Goal: Task Accomplishment & Management: Use online tool/utility

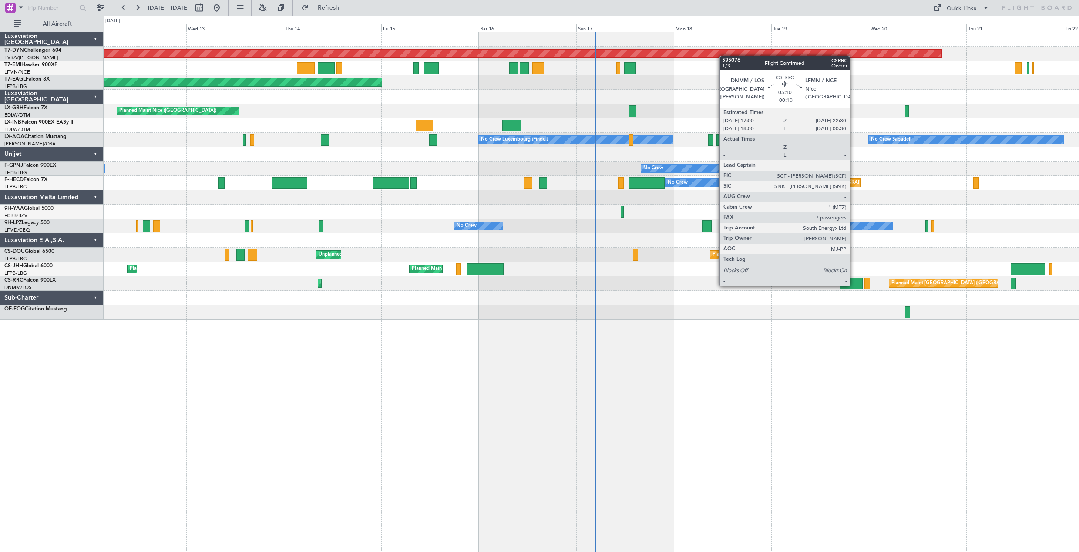
click at [854, 285] on div at bounding box center [851, 284] width 23 height 12
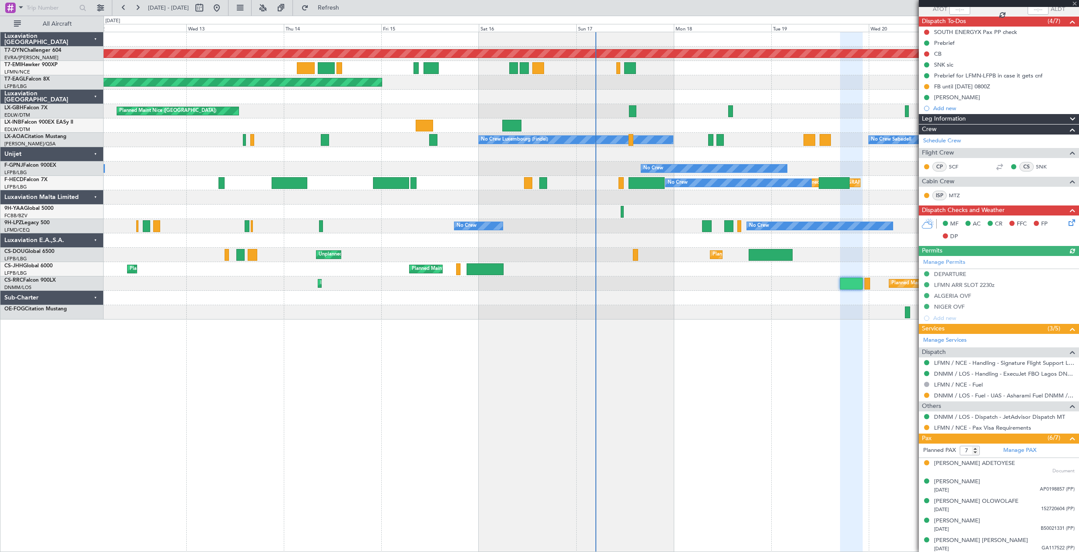
scroll to position [110, 0]
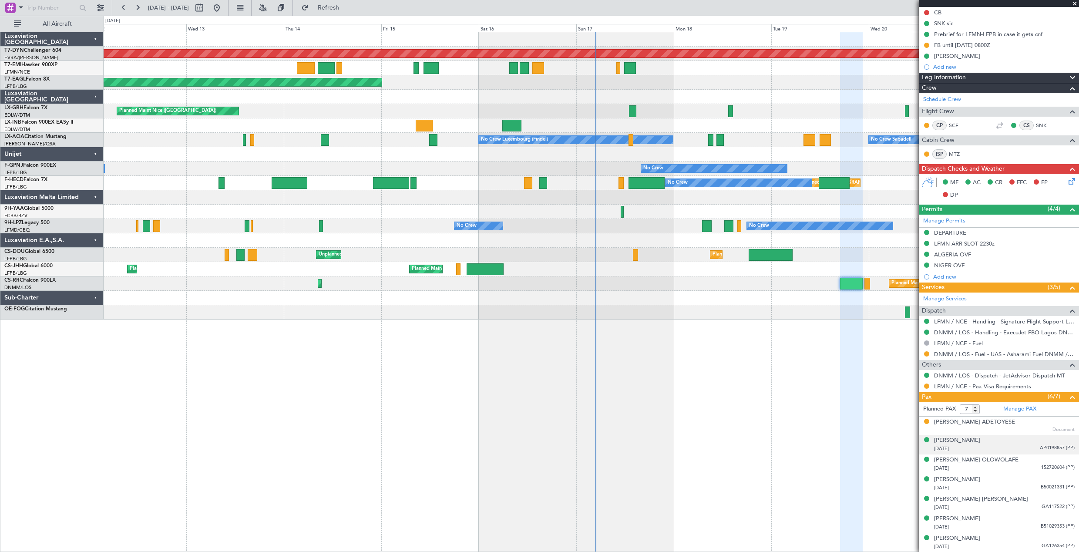
click at [1006, 449] on div "[DATE] AP0198857 (PP)" at bounding box center [1004, 449] width 141 height 9
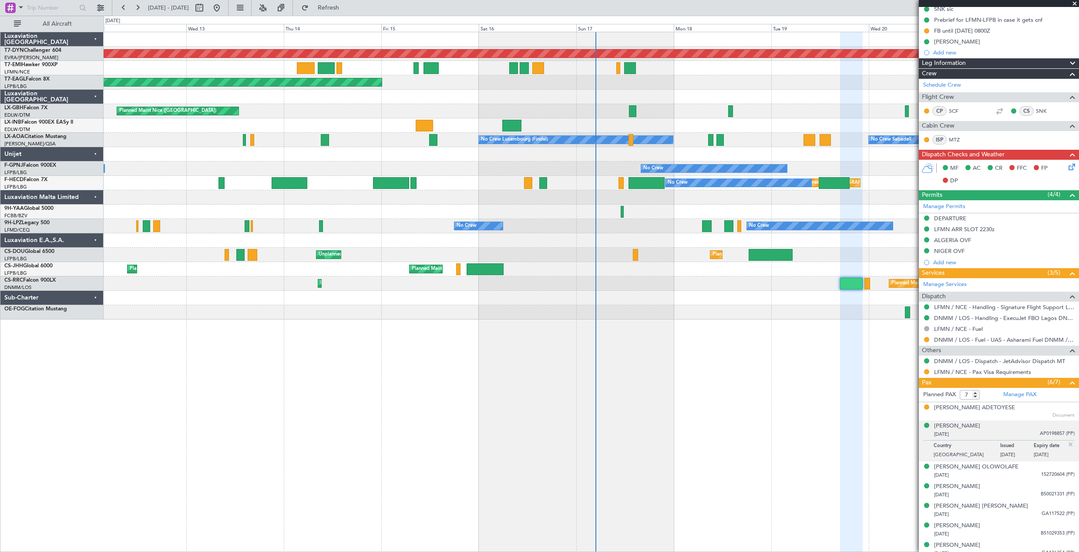
scroll to position [131, 0]
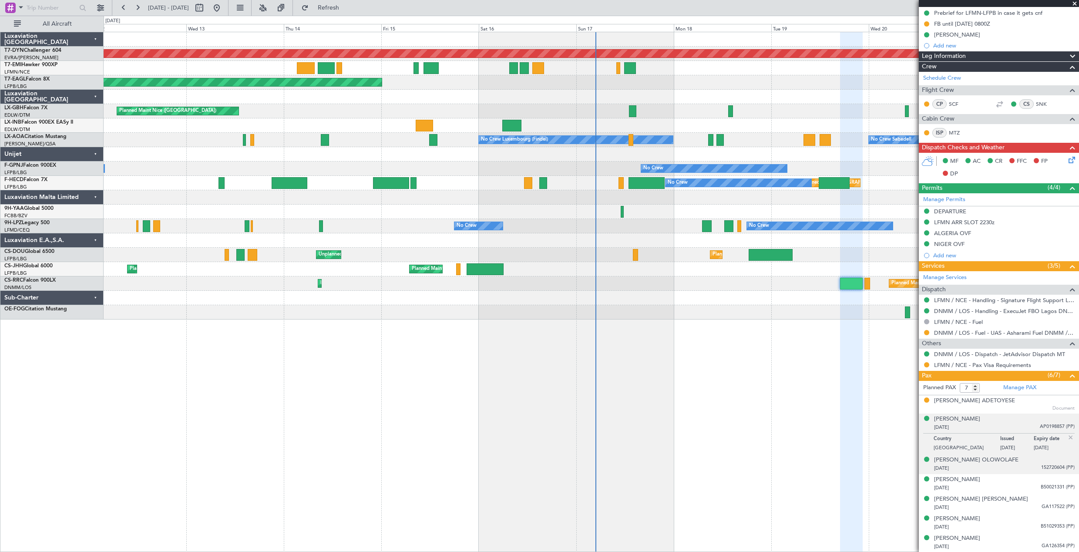
click at [1012, 465] on div "[DATE] 152720604 (PP)" at bounding box center [1004, 468] width 141 height 9
click at [1033, 401] on div "[PERSON_NAME] ADETOYESE Document" at bounding box center [1004, 405] width 141 height 16
click at [1019, 411] on div "[PERSON_NAME] ADETOYESE Document" at bounding box center [1004, 405] width 141 height 16
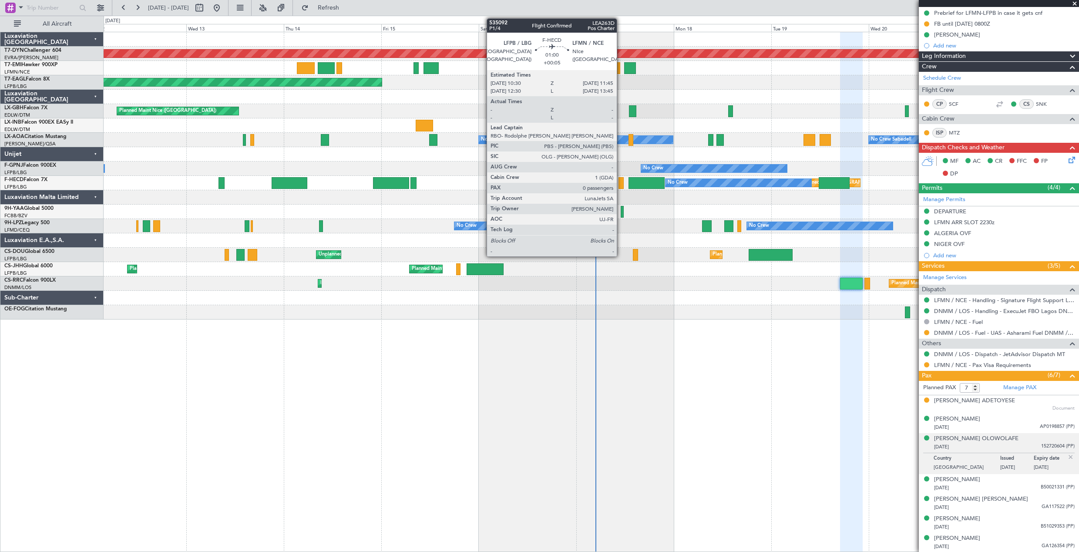
click at [621, 185] on div at bounding box center [621, 183] width 5 height 12
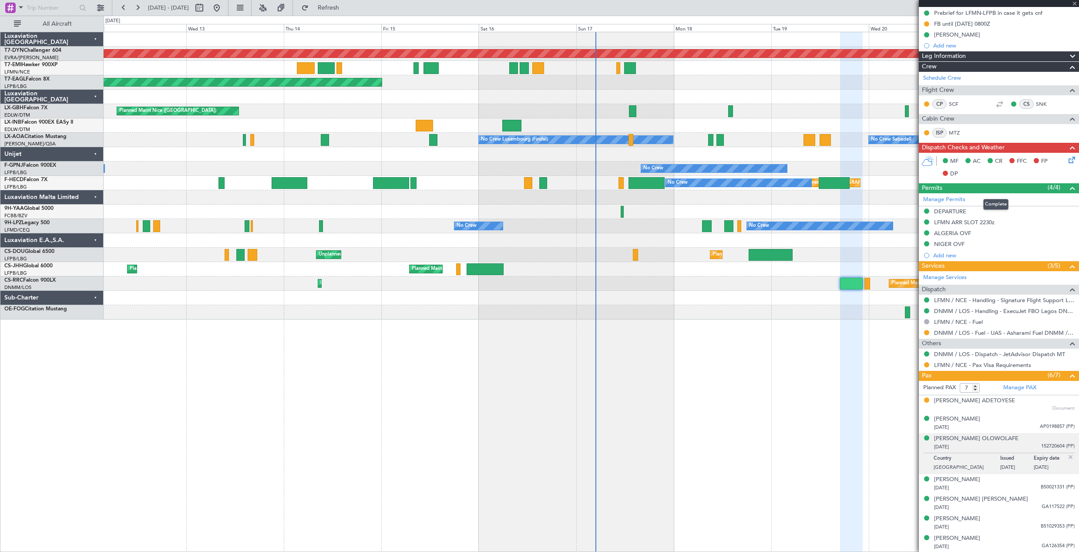
type input "+00:05"
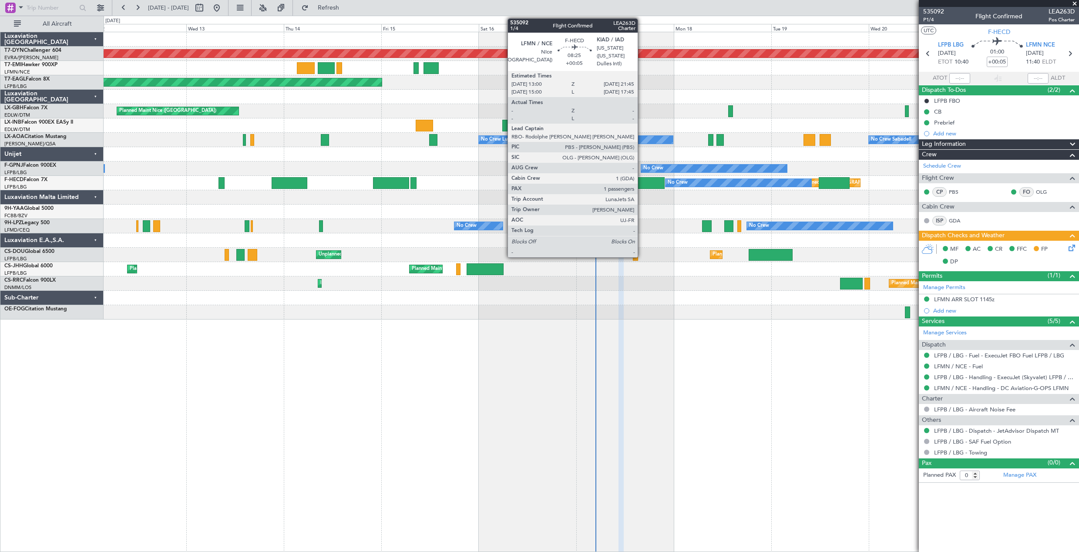
click at [642, 182] on div at bounding box center [647, 183] width 36 height 12
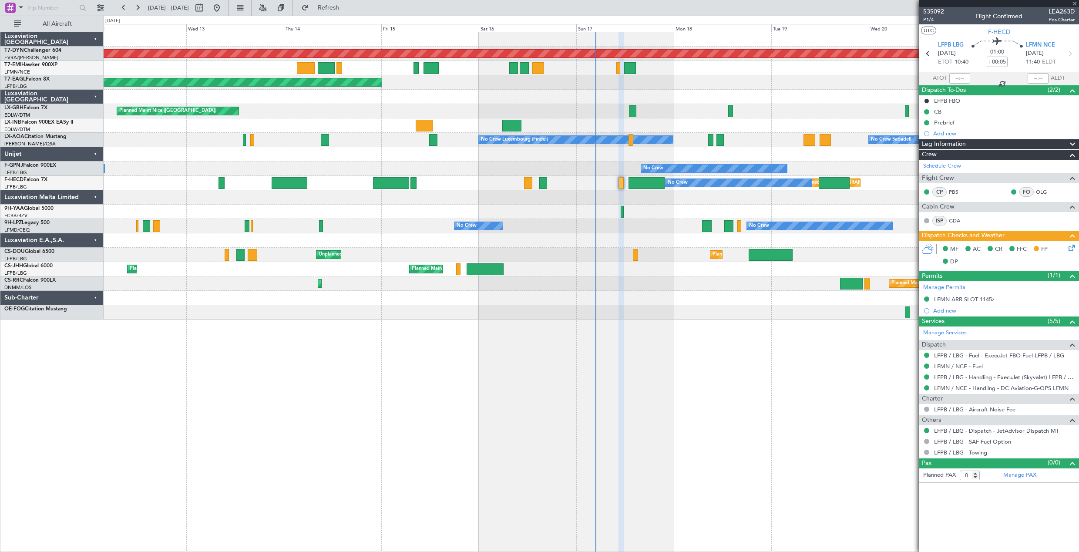
type input "1"
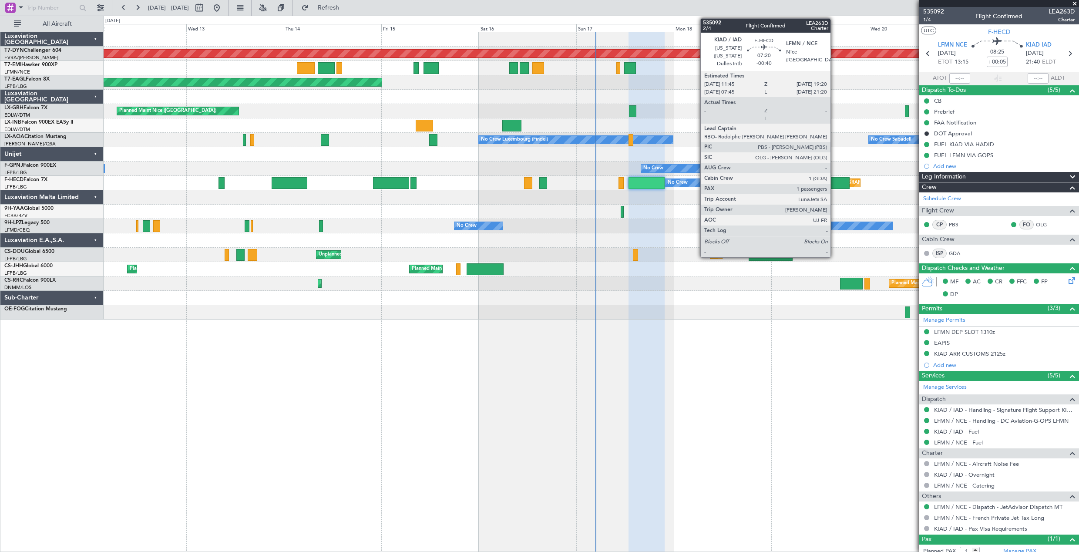
click at [835, 181] on div at bounding box center [834, 183] width 31 height 12
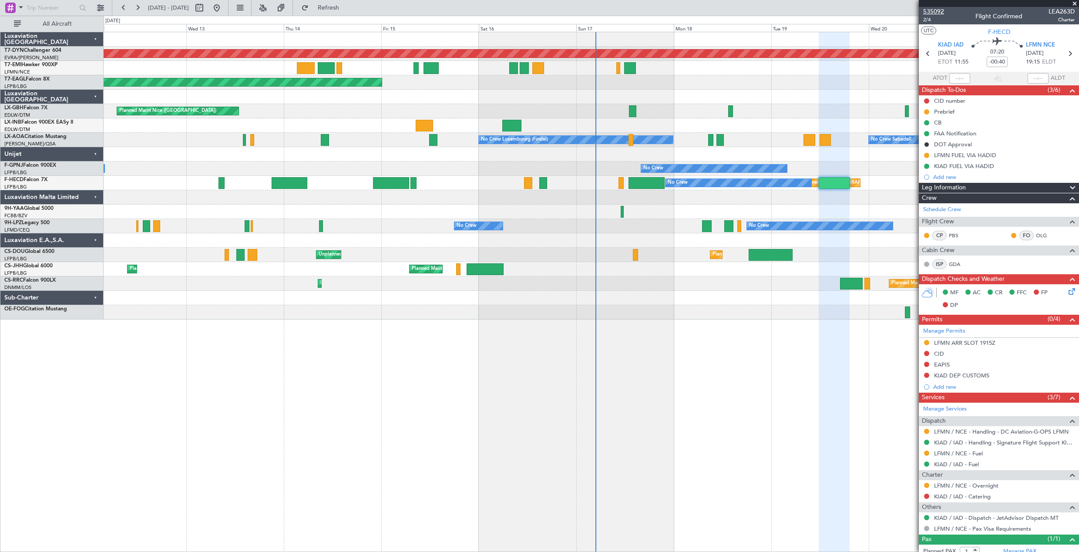
click at [942, 11] on span "535092" at bounding box center [933, 11] width 21 height 9
click at [937, 10] on span "535092" at bounding box center [933, 11] width 21 height 9
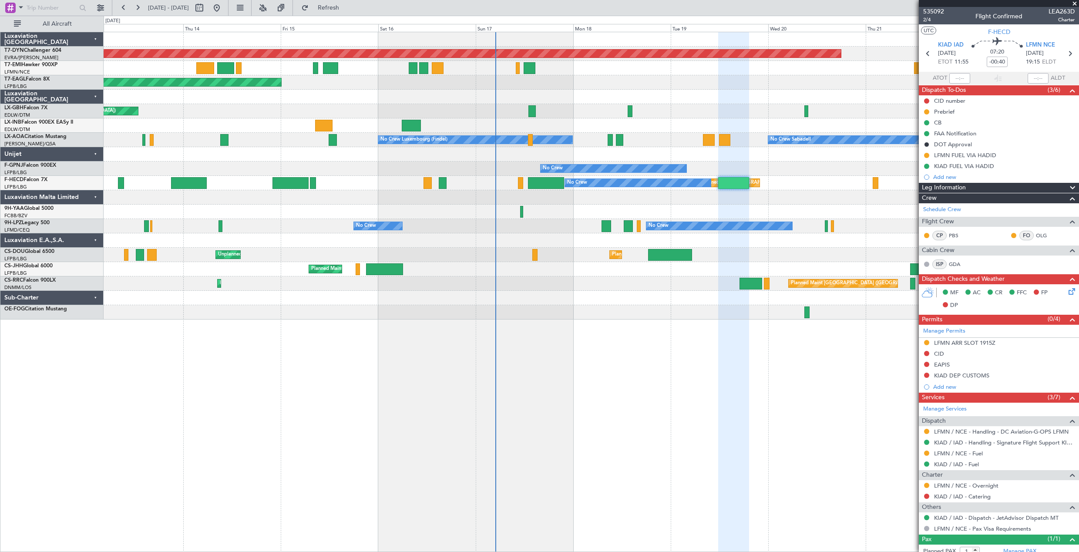
click at [649, 311] on div "Planned Maint [GEOGRAPHIC_DATA]-[GEOGRAPHIC_DATA] Planned Maint [US_STATE] ([GE…" at bounding box center [592, 292] width 976 height 520
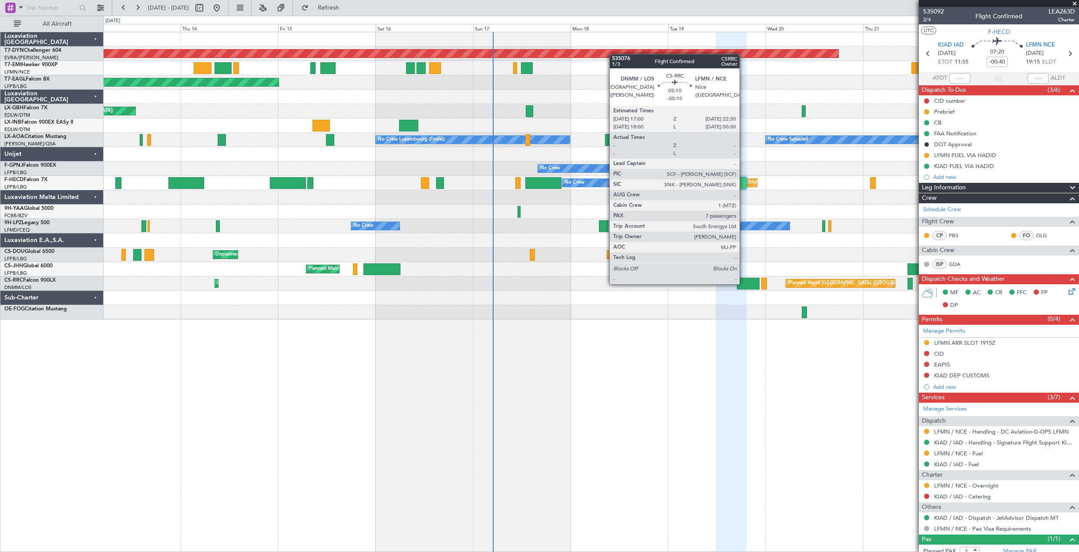
click at [743, 283] on div at bounding box center [748, 284] width 23 height 12
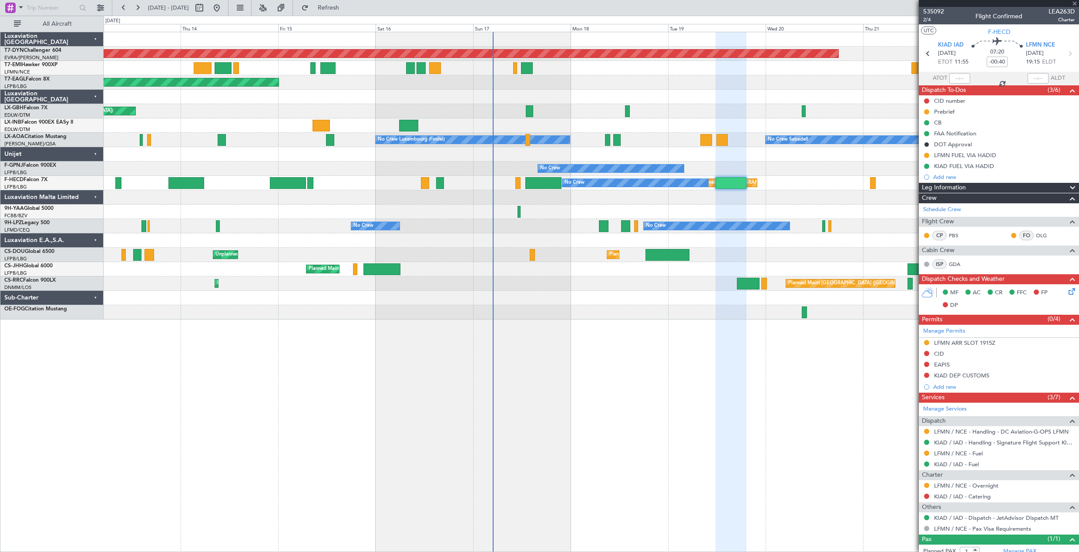
type input "-00:10"
type input "7"
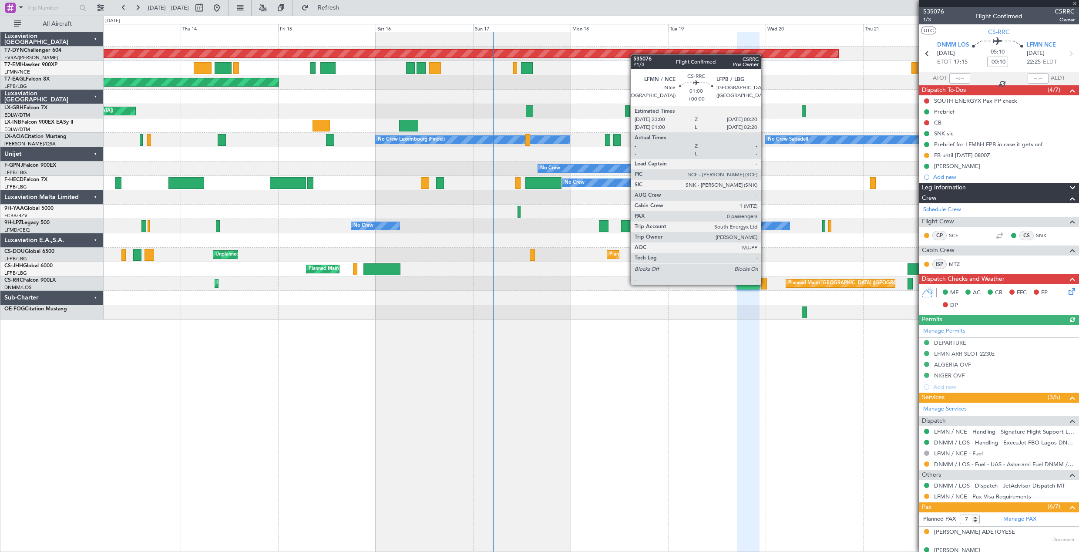
click at [765, 284] on div at bounding box center [765, 284] width 6 height 12
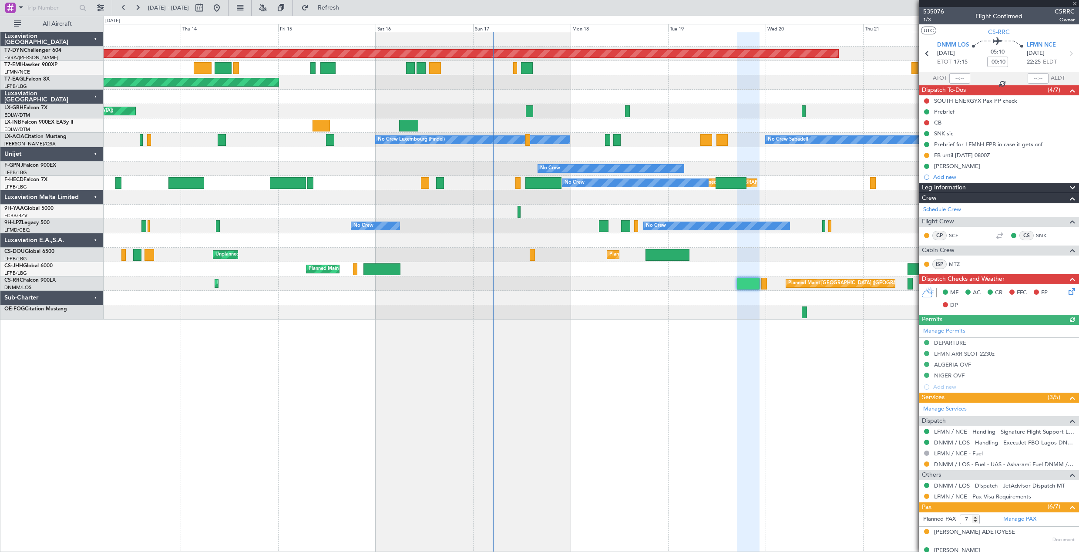
type input "0"
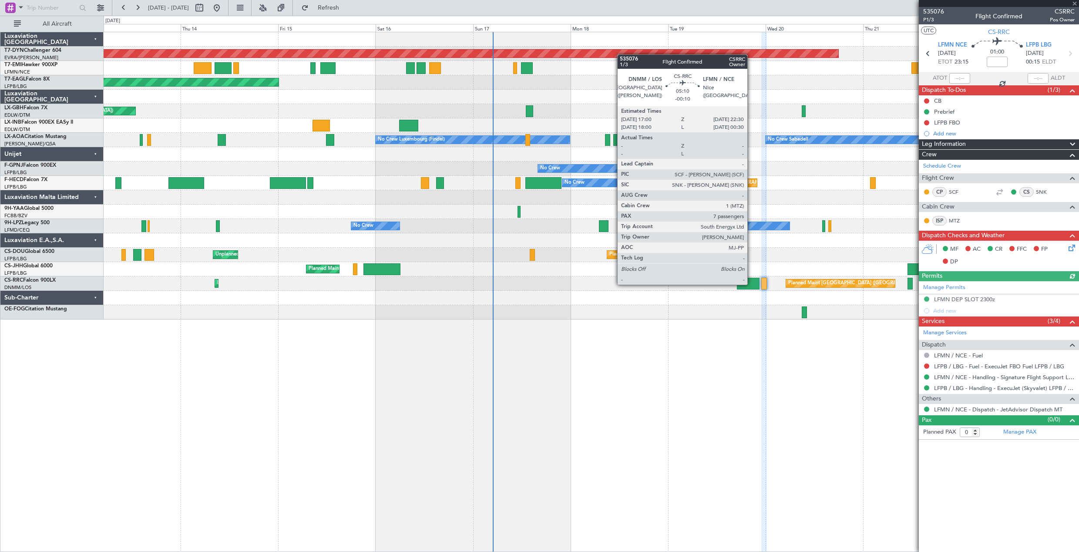
click at [751, 284] on div at bounding box center [748, 284] width 23 height 12
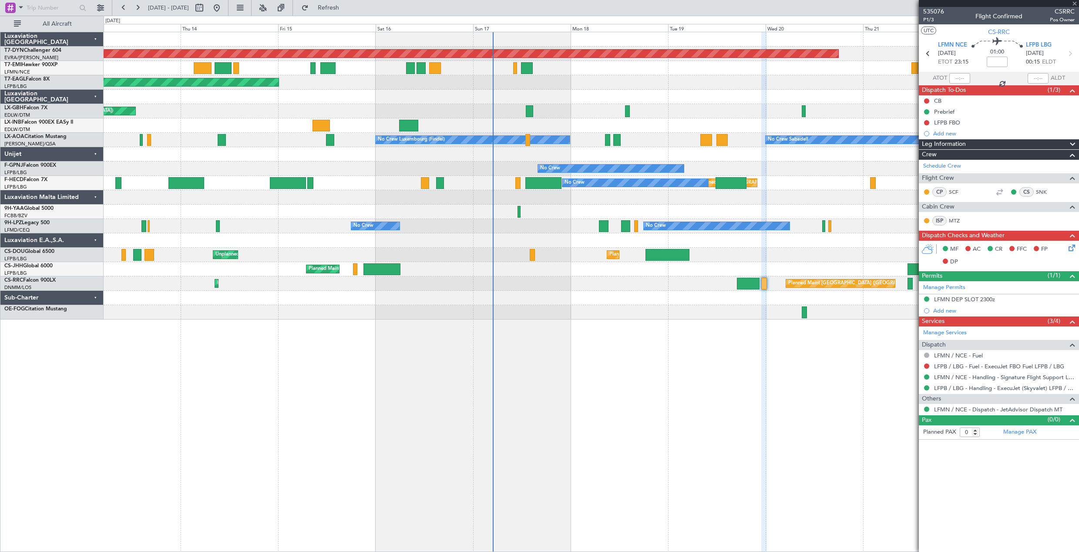
type input "-00:10"
type input "7"
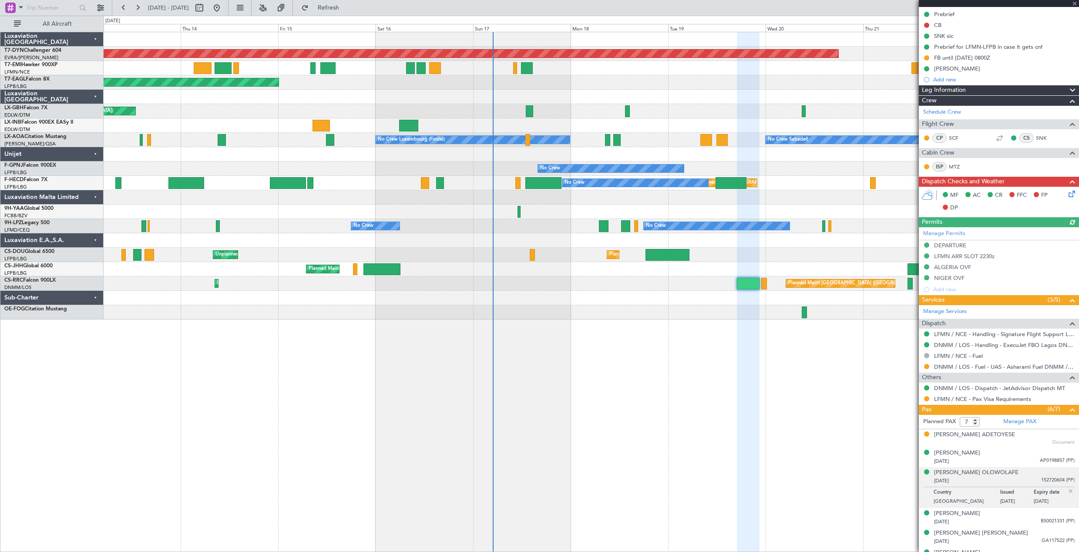
scroll to position [131, 0]
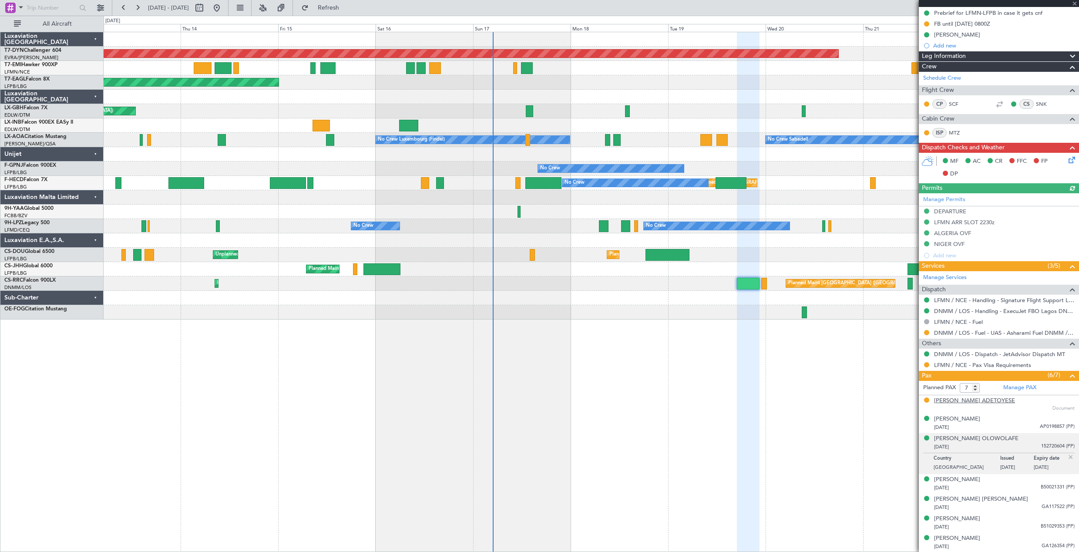
click at [997, 402] on div "[PERSON_NAME] ADETOYESE" at bounding box center [974, 401] width 81 height 9
click at [962, 418] on div "[PERSON_NAME]" at bounding box center [957, 419] width 46 height 9
click at [957, 461] on div "[PERSON_NAME] OLOWOLAFE" at bounding box center [976, 460] width 84 height 9
click at [946, 480] on div "[PERSON_NAME]" at bounding box center [957, 479] width 46 height 9
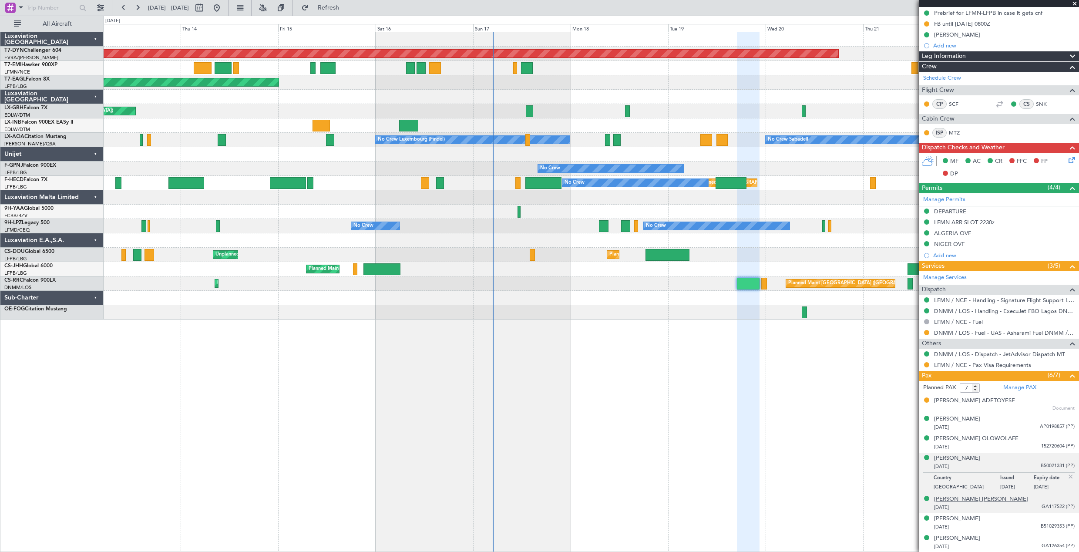
click at [982, 499] on div "[PERSON_NAME] [PERSON_NAME]" at bounding box center [981, 499] width 94 height 9
click at [957, 516] on div "[PERSON_NAME]" at bounding box center [957, 519] width 46 height 9
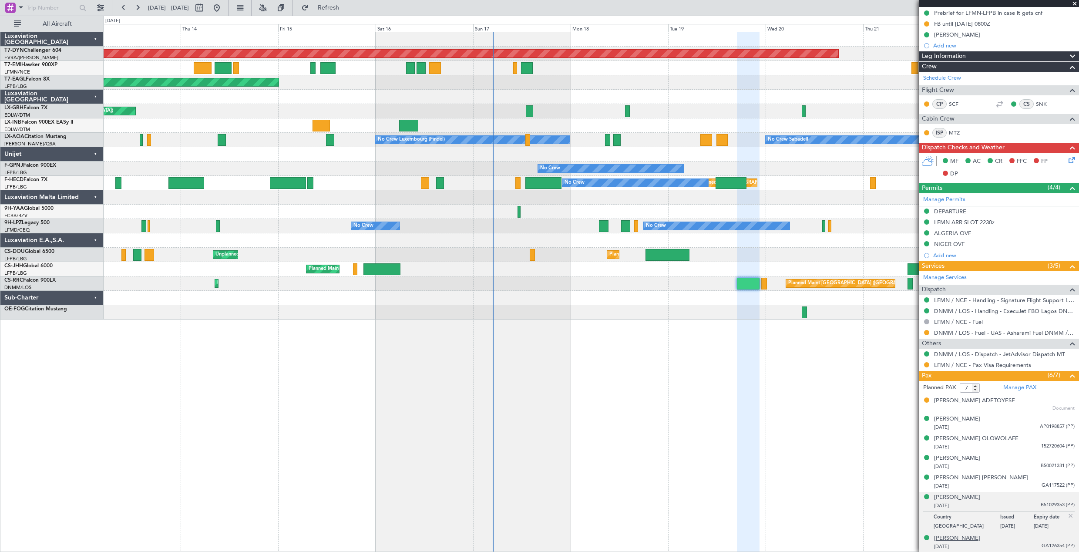
click at [964, 538] on div "[PERSON_NAME]" at bounding box center [957, 538] width 46 height 9
click at [974, 459] on div "[PERSON_NAME]" at bounding box center [957, 458] width 46 height 9
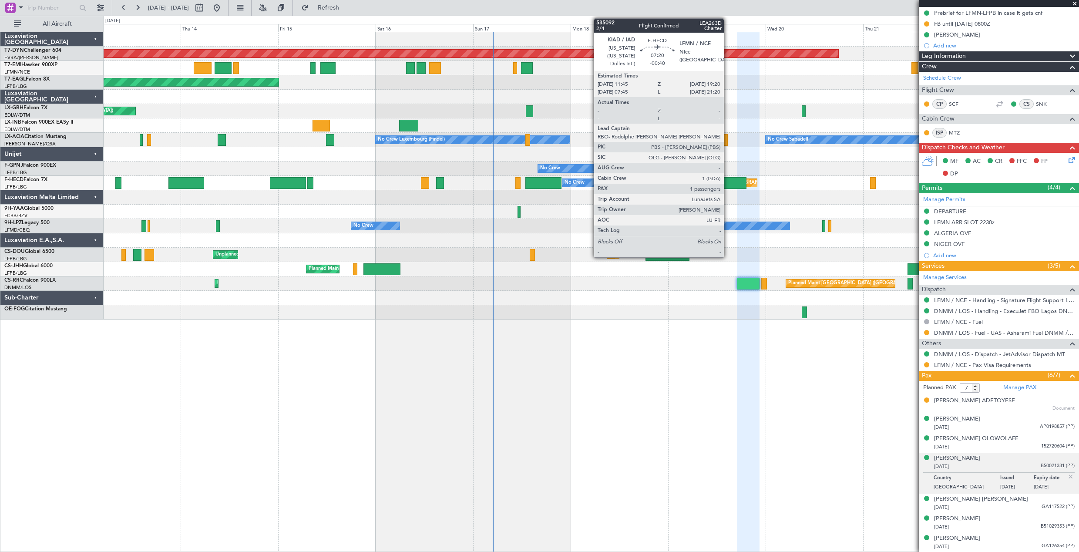
click at [728, 180] on div at bounding box center [731, 183] width 31 height 12
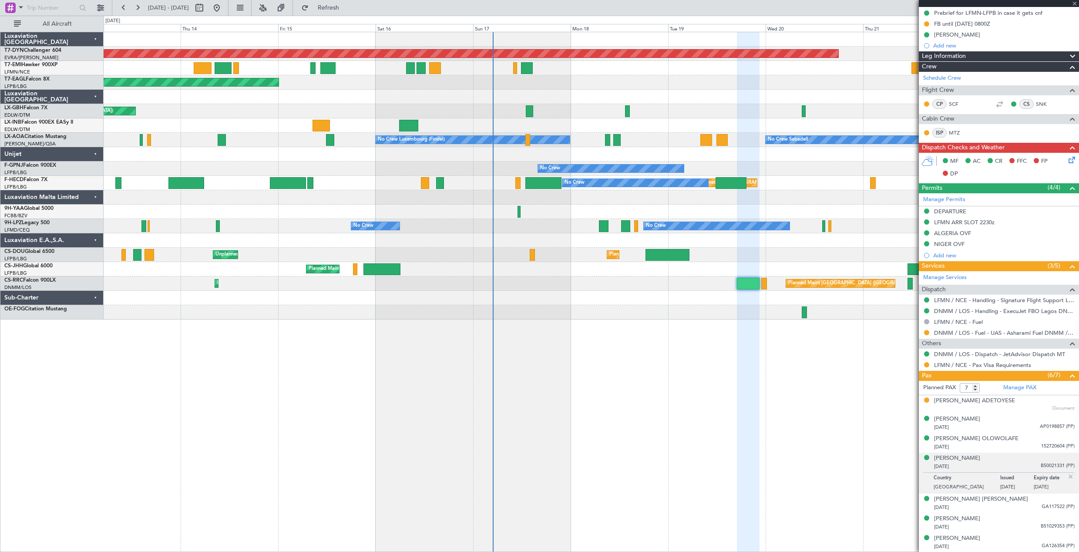
type input "-00:40"
type input "1"
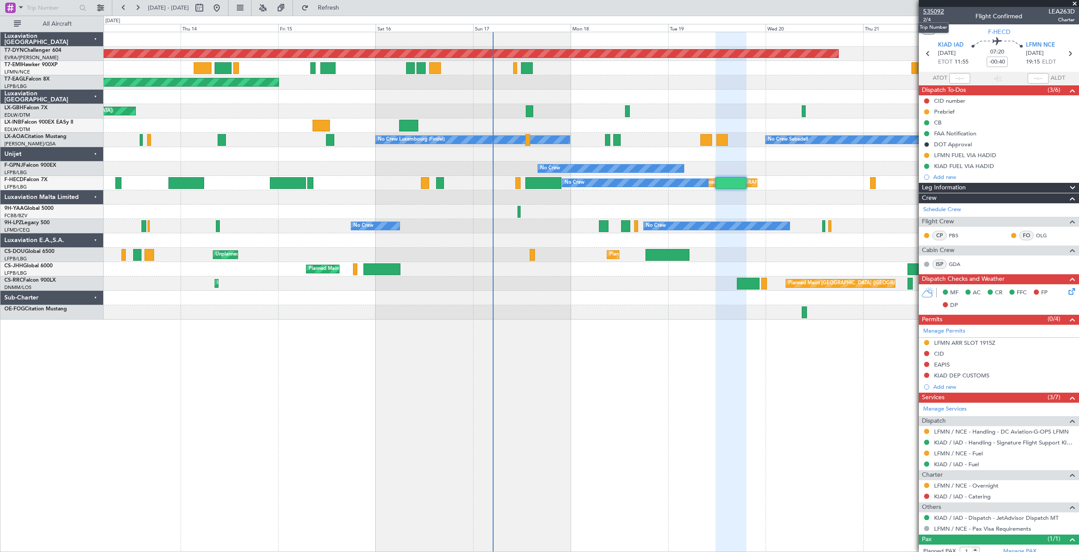
click at [927, 13] on span "535092" at bounding box center [933, 11] width 21 height 9
